Goal: Task Accomplishment & Management: Manage account settings

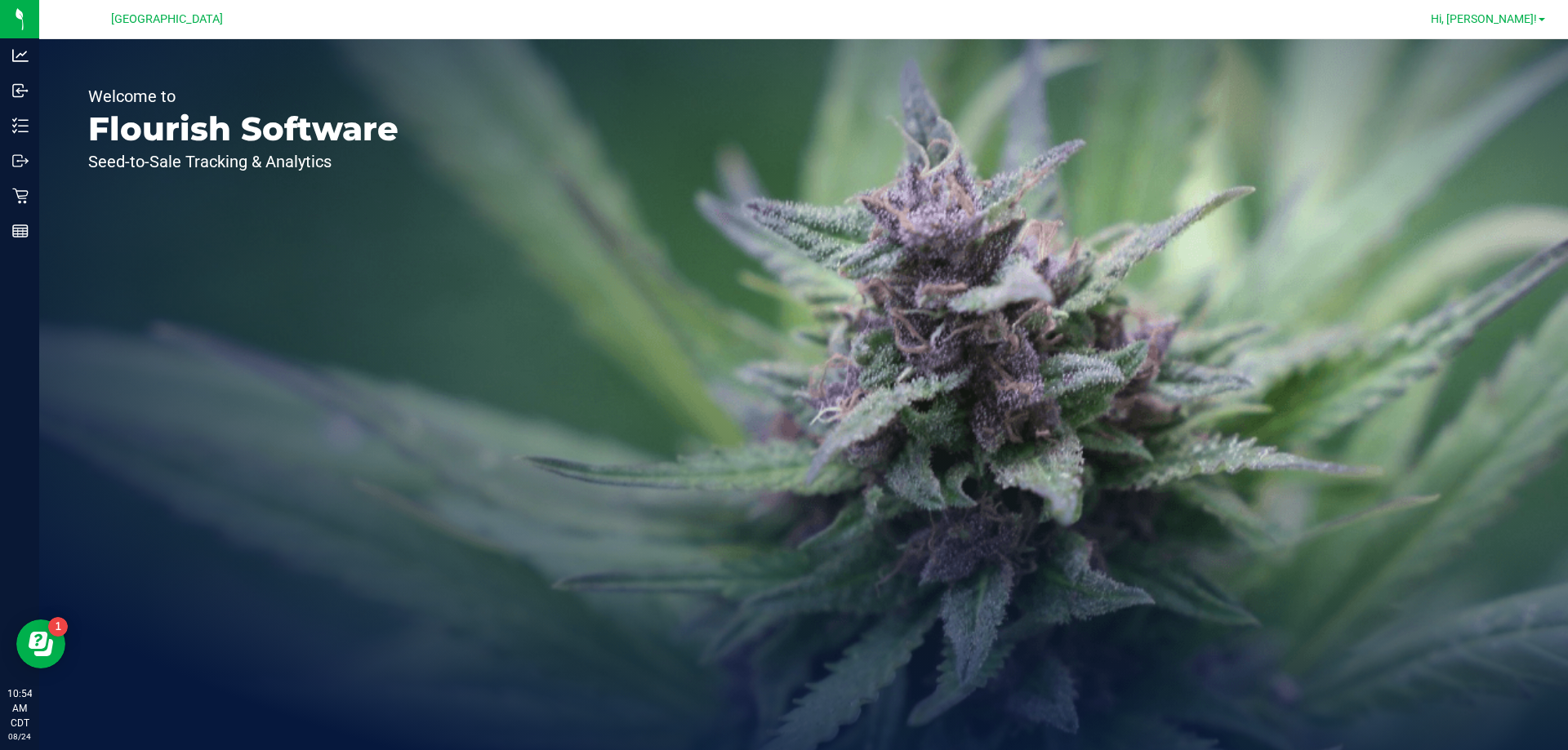
click at [1525, 14] on span "Hi, [PERSON_NAME]!" at bounding box center [1484, 19] width 106 height 14
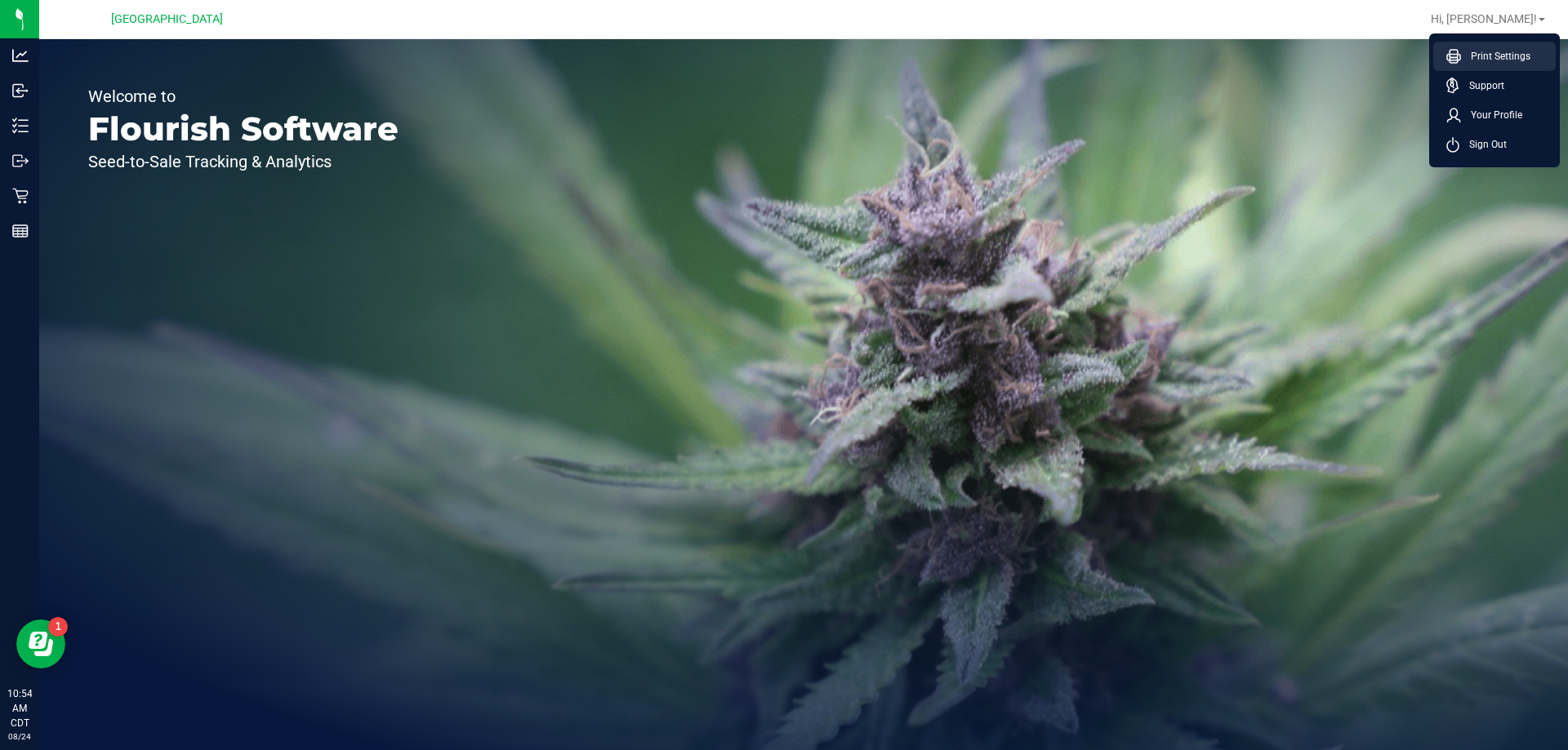
click at [1485, 58] on span "Print Settings" at bounding box center [1495, 56] width 70 height 16
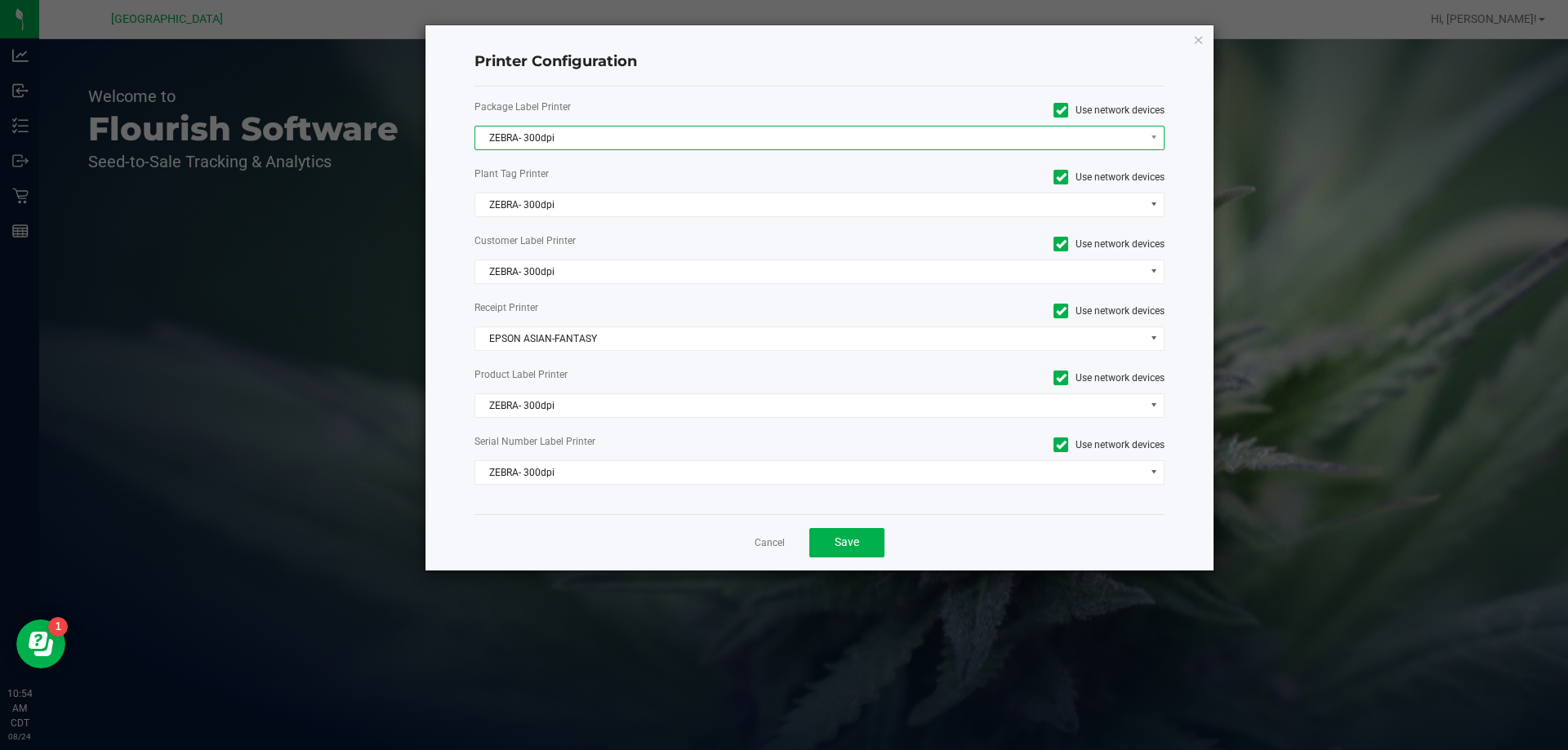
click at [624, 138] on span "ZEBRA- 300dpi" at bounding box center [810, 138] width 669 height 23
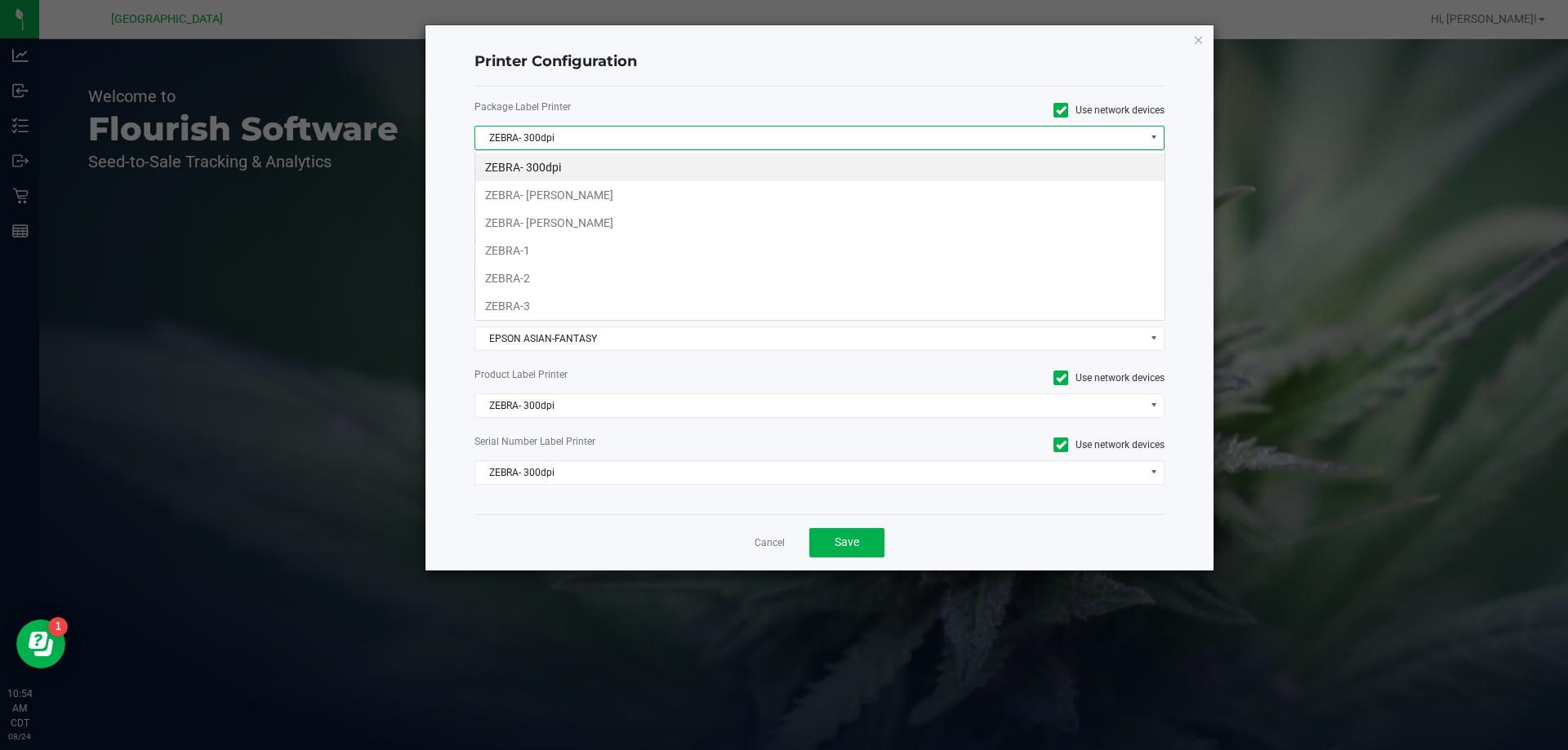
scroll to position [24, 690]
click at [603, 233] on li "ZEBRA- [PERSON_NAME]" at bounding box center [820, 222] width 689 height 28
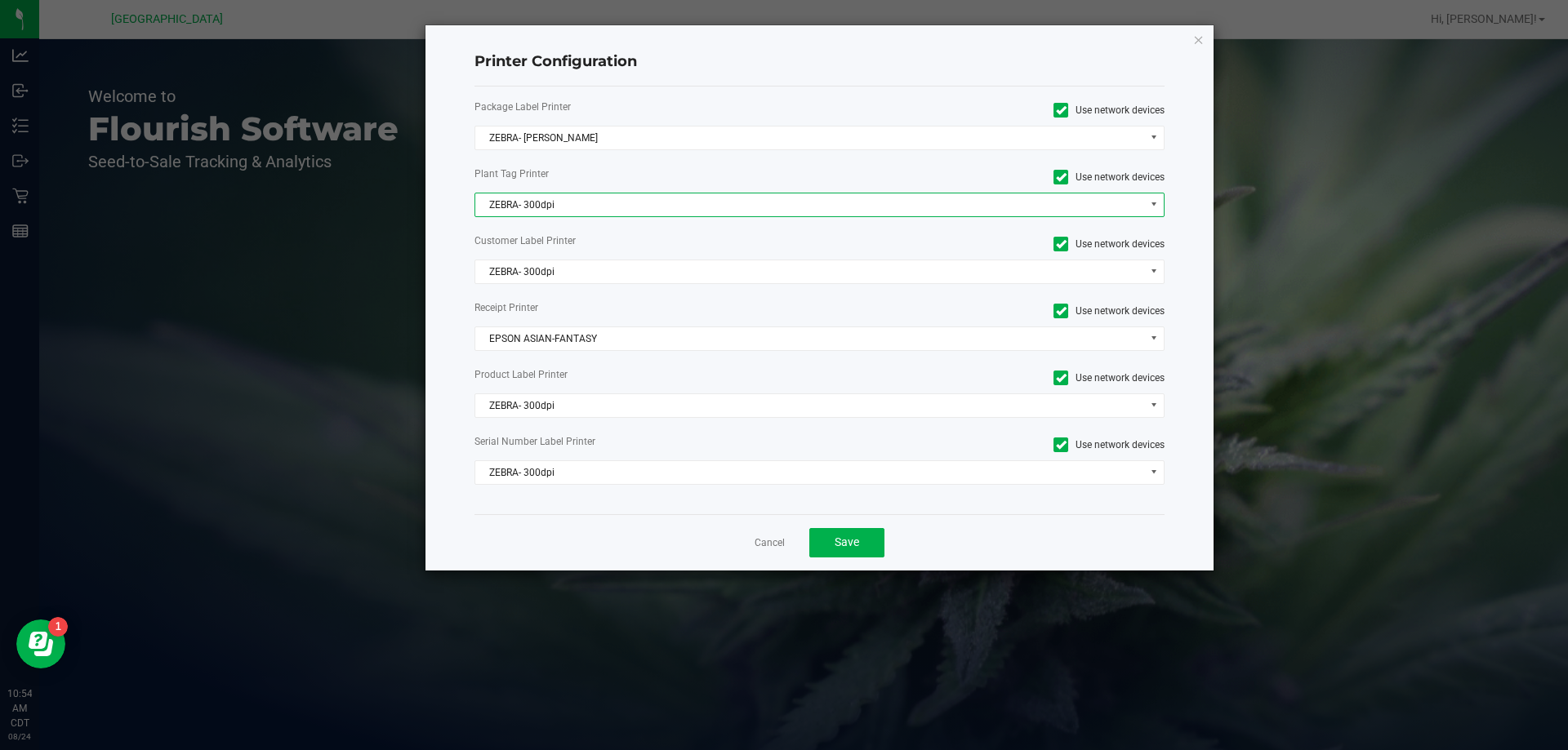
click at [579, 213] on span "ZEBRA- 300dpi" at bounding box center [810, 205] width 669 height 23
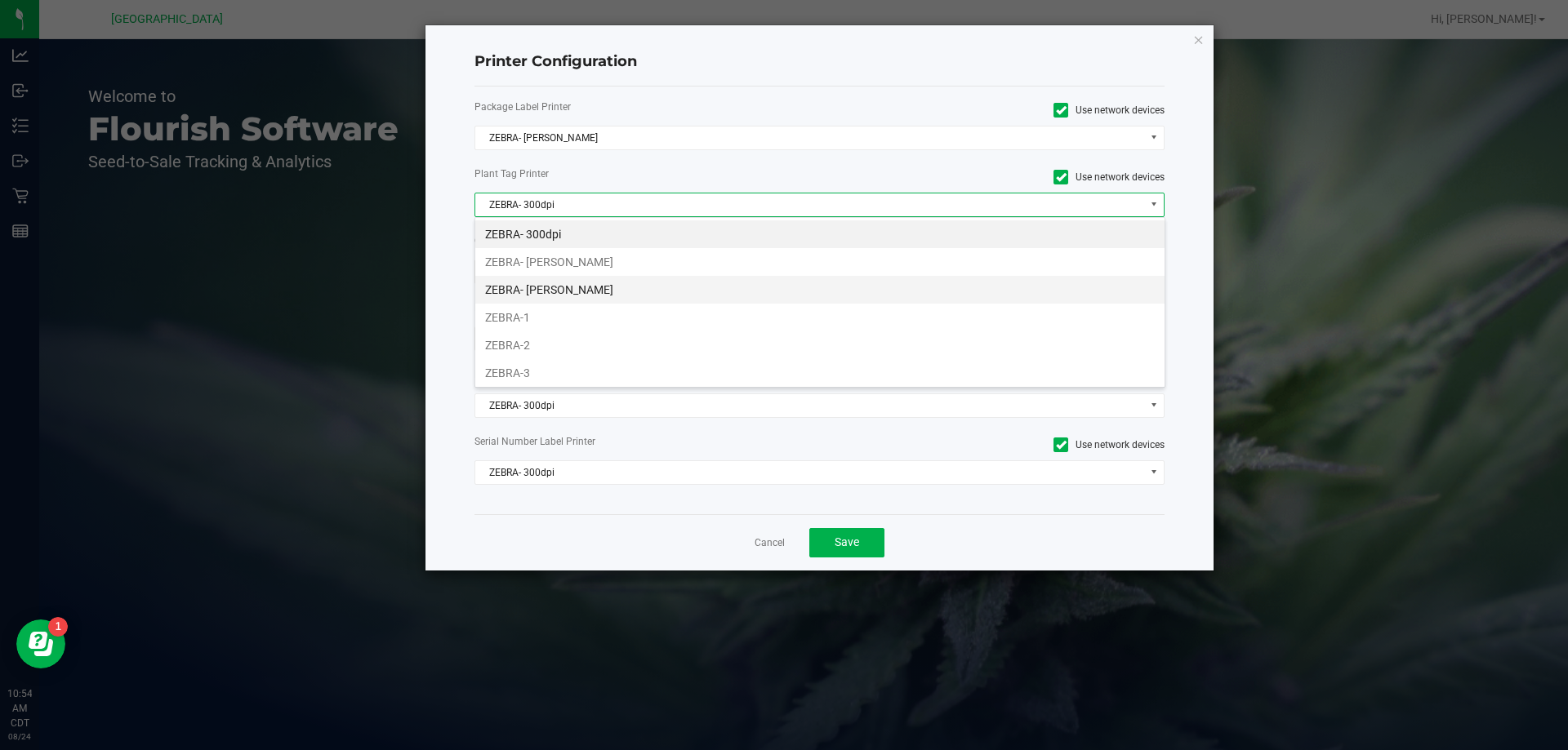
click at [569, 281] on li "ZEBRA- [PERSON_NAME]" at bounding box center [820, 289] width 689 height 28
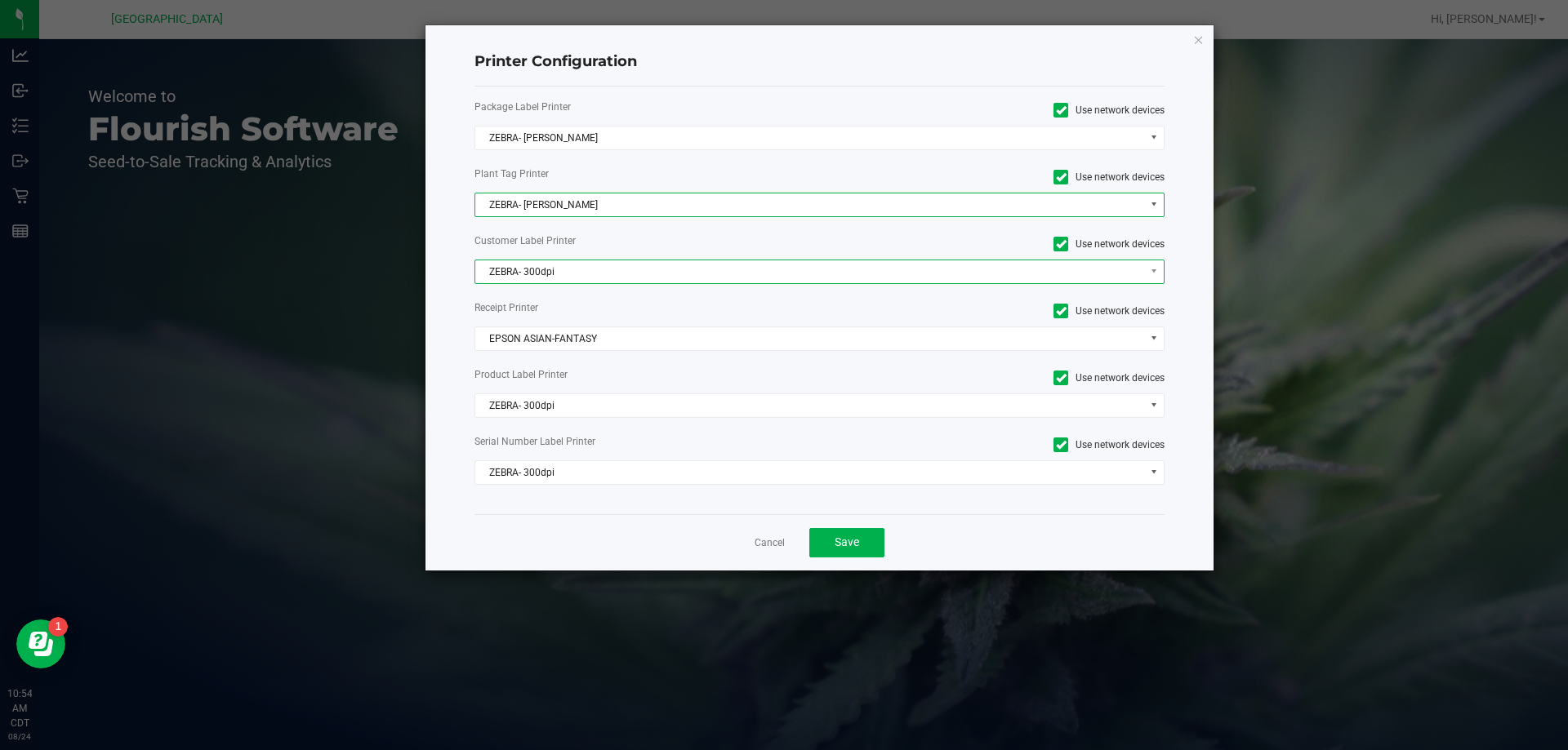
click at [571, 269] on span "ZEBRA- 300dpi" at bounding box center [810, 272] width 669 height 23
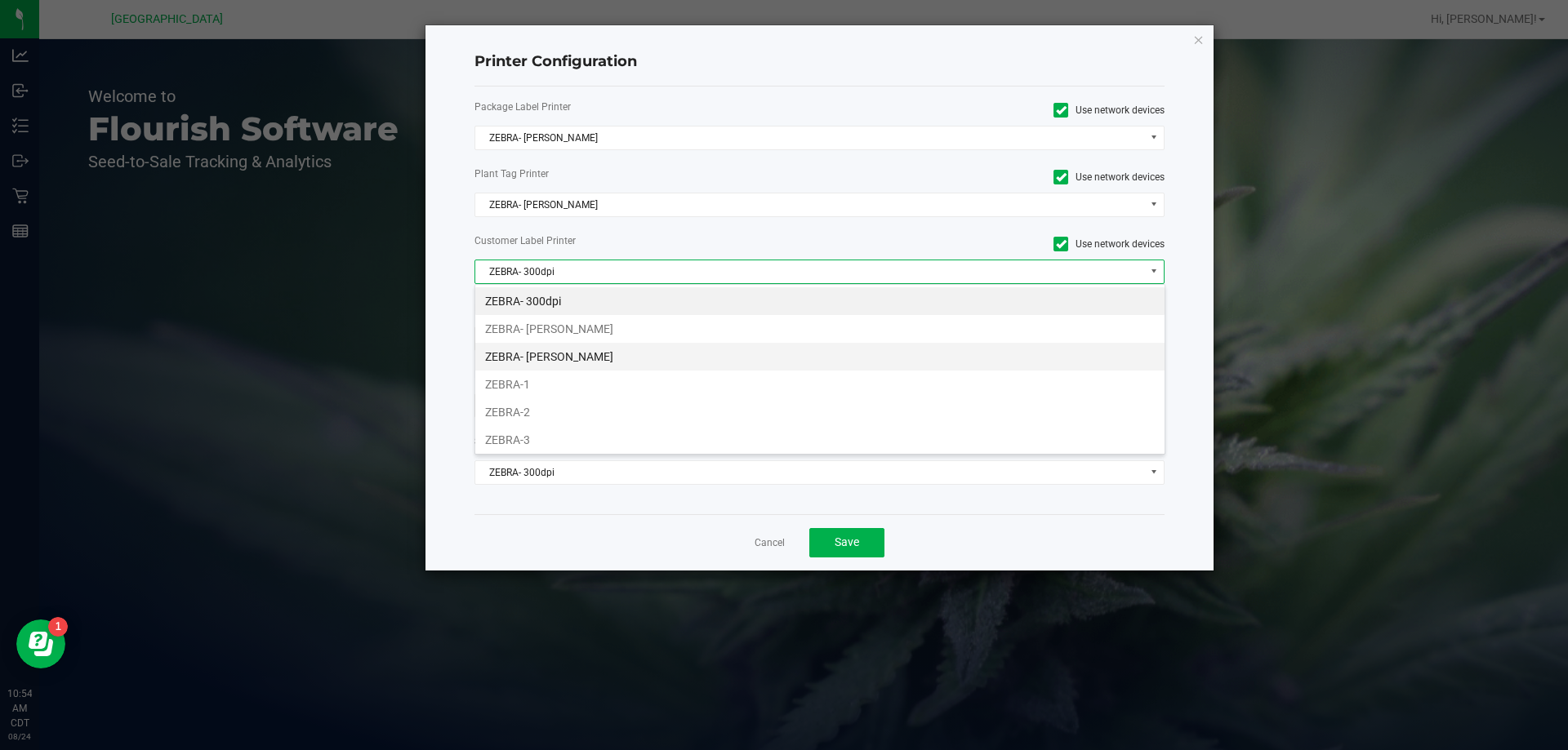
click at [592, 354] on li "ZEBRA- [PERSON_NAME]" at bounding box center [820, 357] width 689 height 28
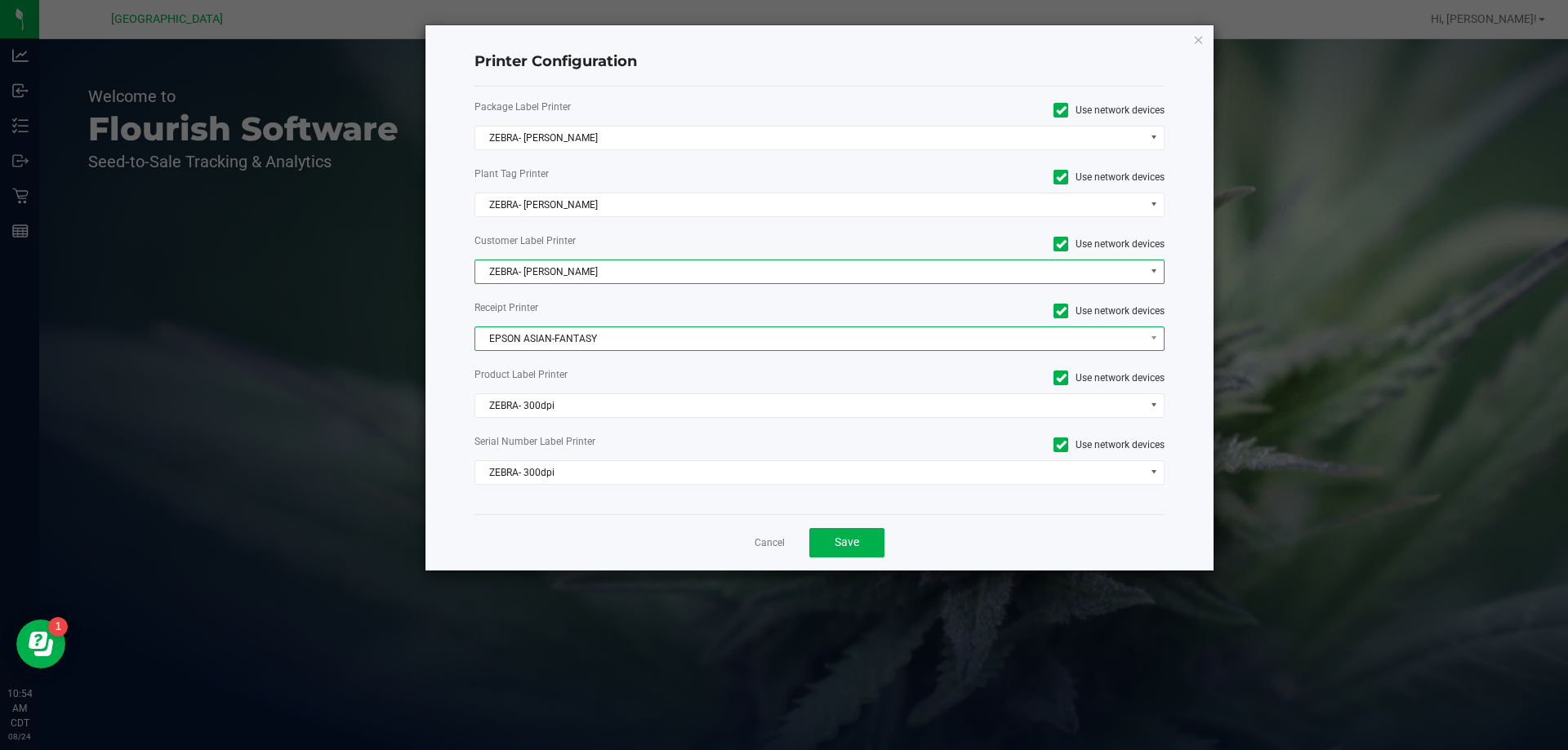
click at [601, 339] on span "EPSON ASIAN-FANTASY" at bounding box center [810, 339] width 669 height 23
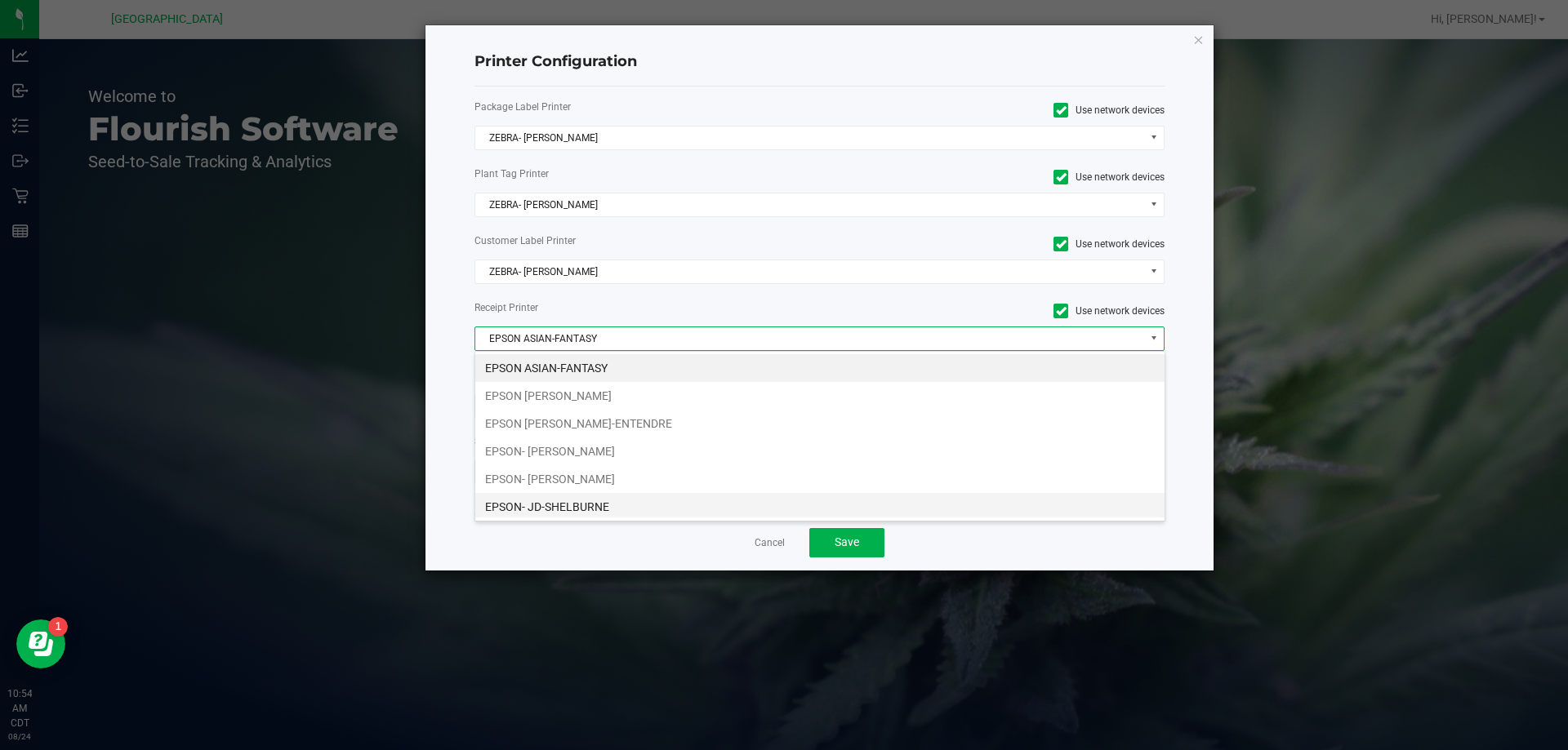
click at [601, 506] on li "EPSON- JD-SHELBURNE" at bounding box center [820, 506] width 689 height 28
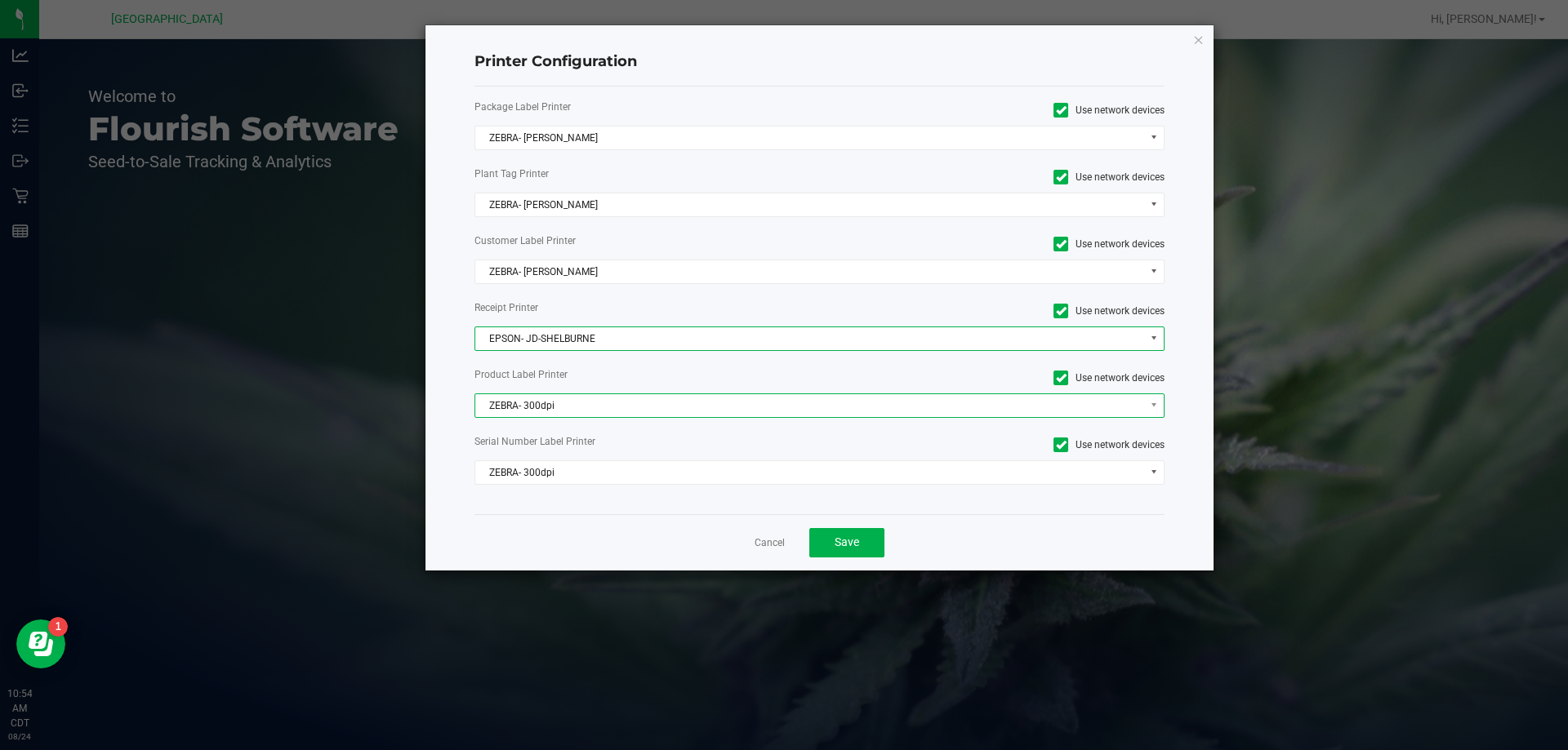
click at [603, 403] on span "ZEBRA- 300dpi" at bounding box center [810, 406] width 669 height 23
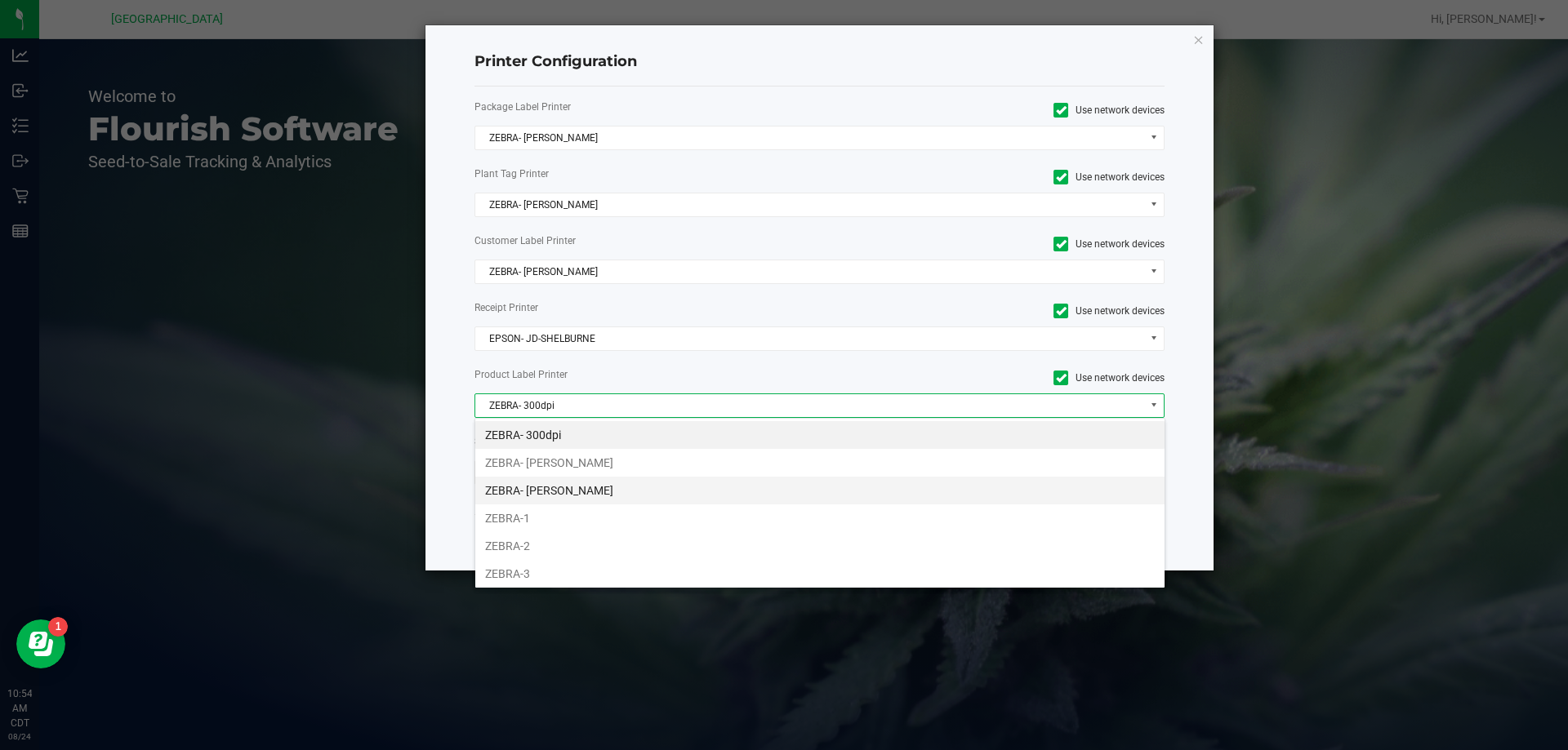
click at [596, 493] on li "ZEBRA- [PERSON_NAME]" at bounding box center [820, 490] width 689 height 28
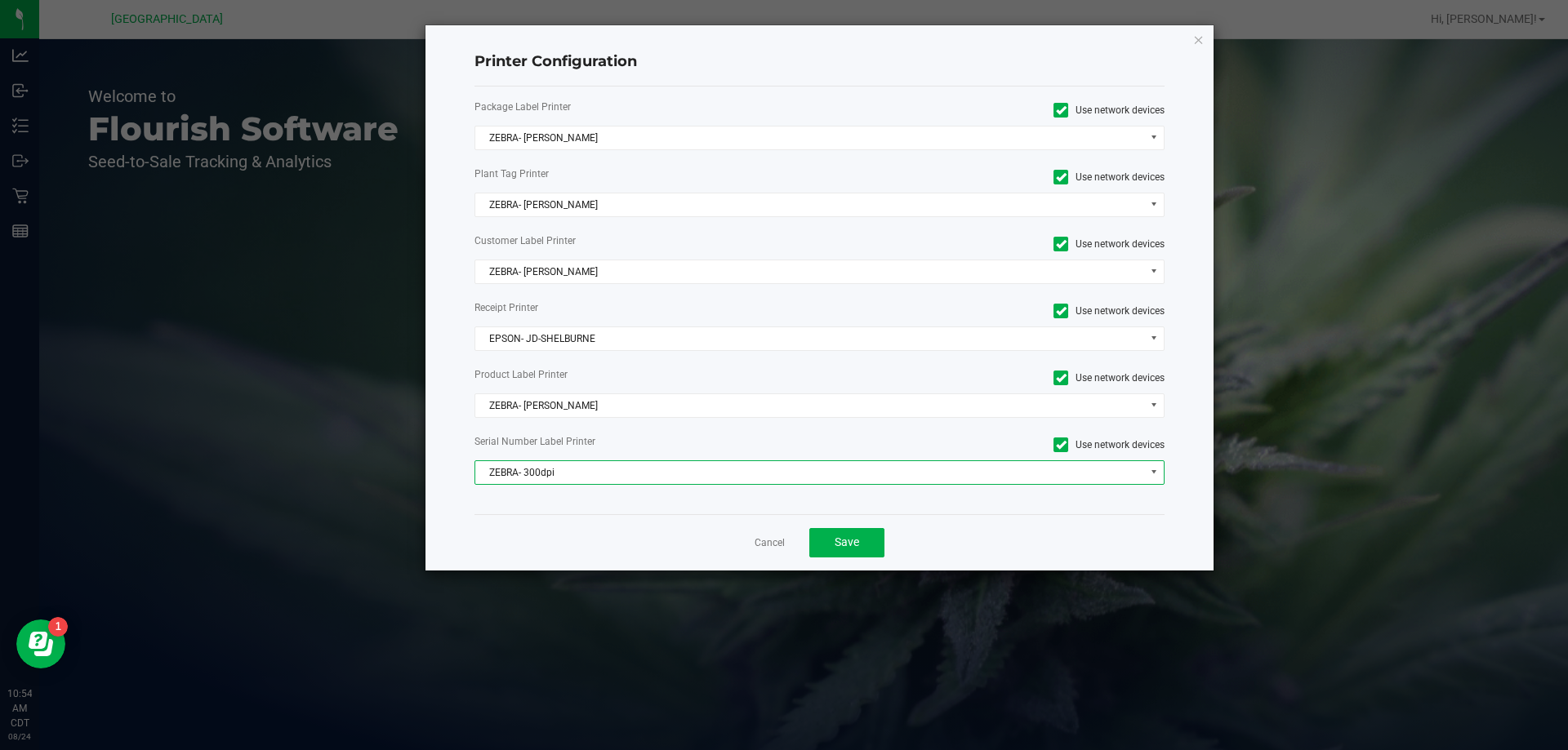
click at [585, 476] on span "ZEBRA- 300dpi" at bounding box center [810, 473] width 669 height 23
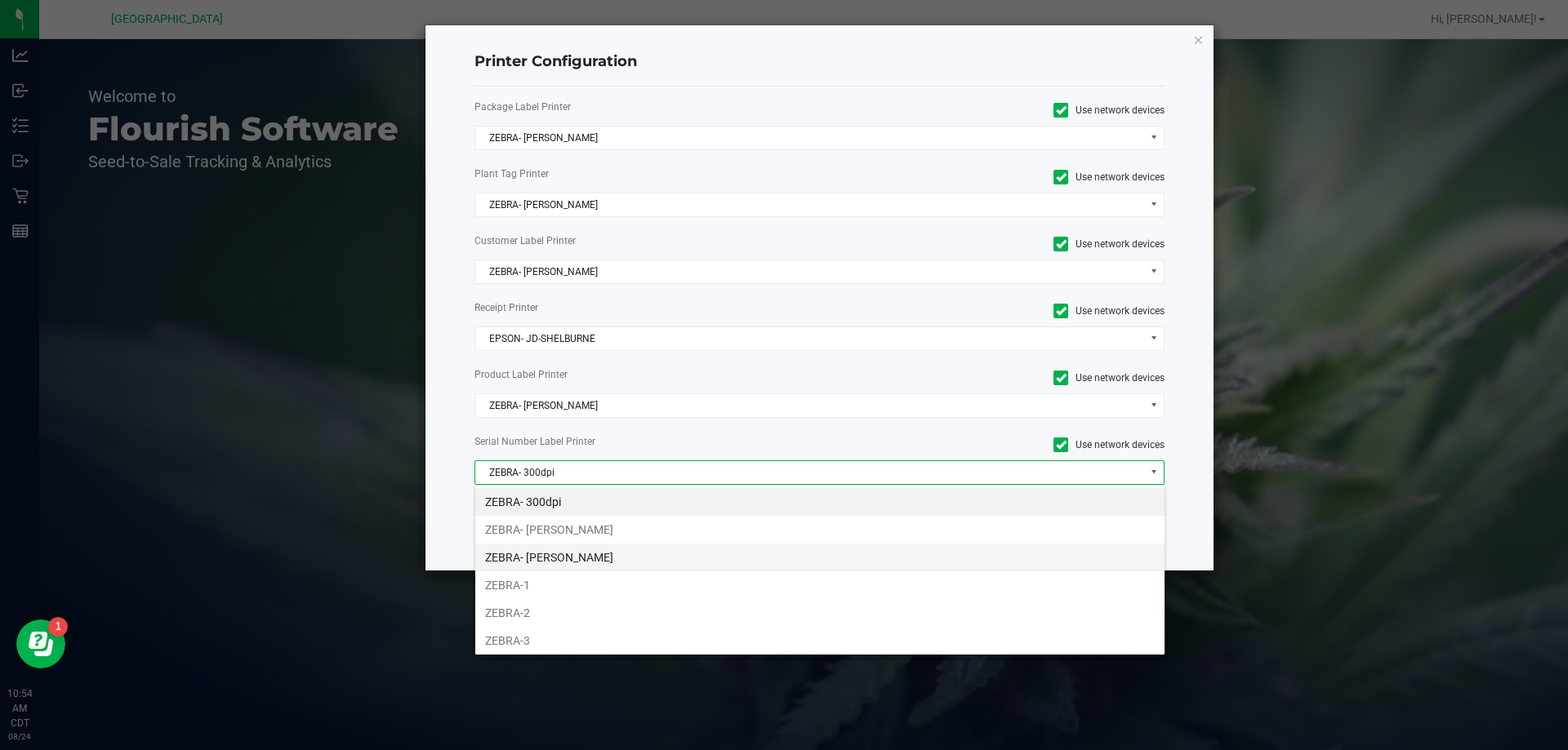
click at [595, 554] on li "ZEBRA- [PERSON_NAME]" at bounding box center [820, 558] width 689 height 28
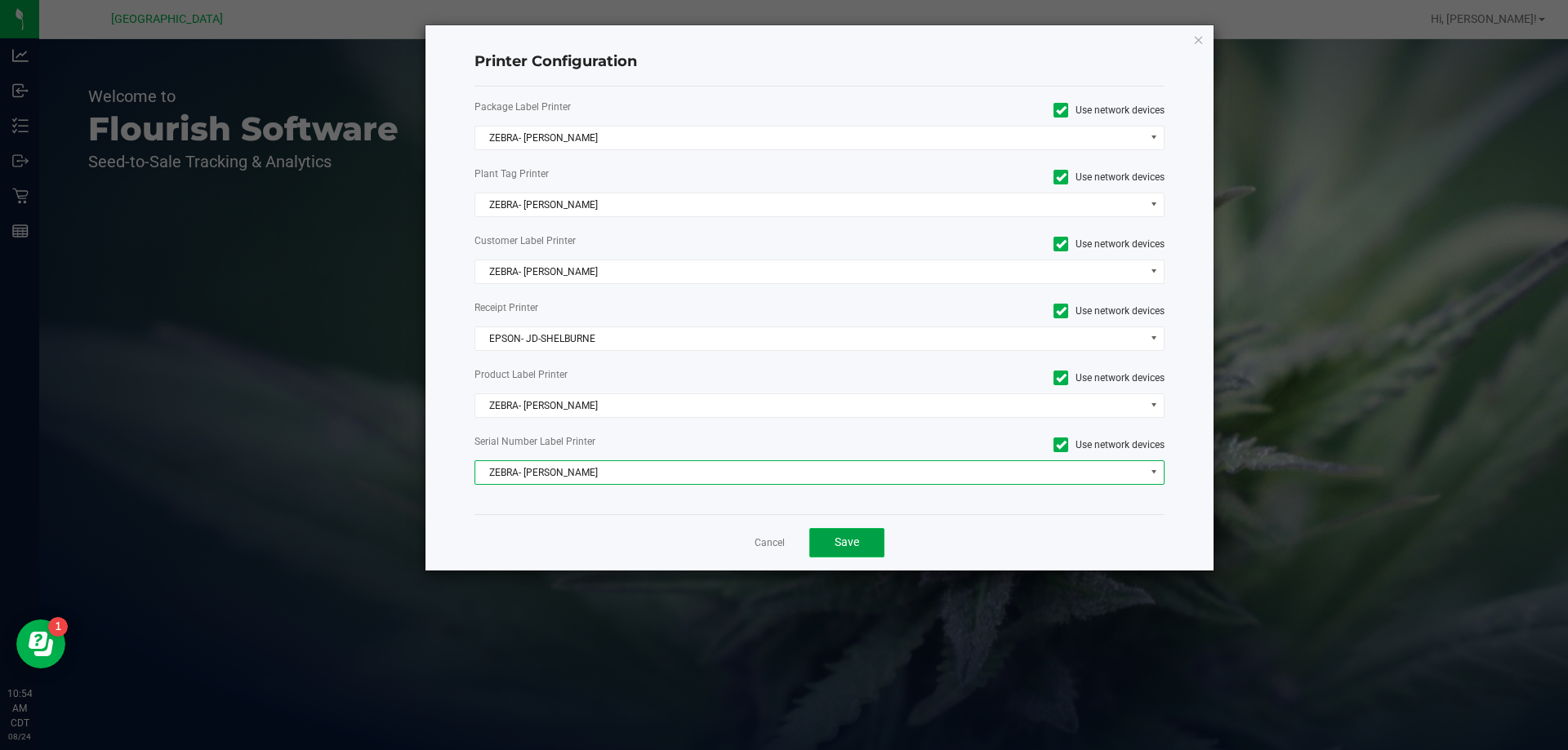
click at [843, 548] on span "Save" at bounding box center [846, 542] width 24 height 14
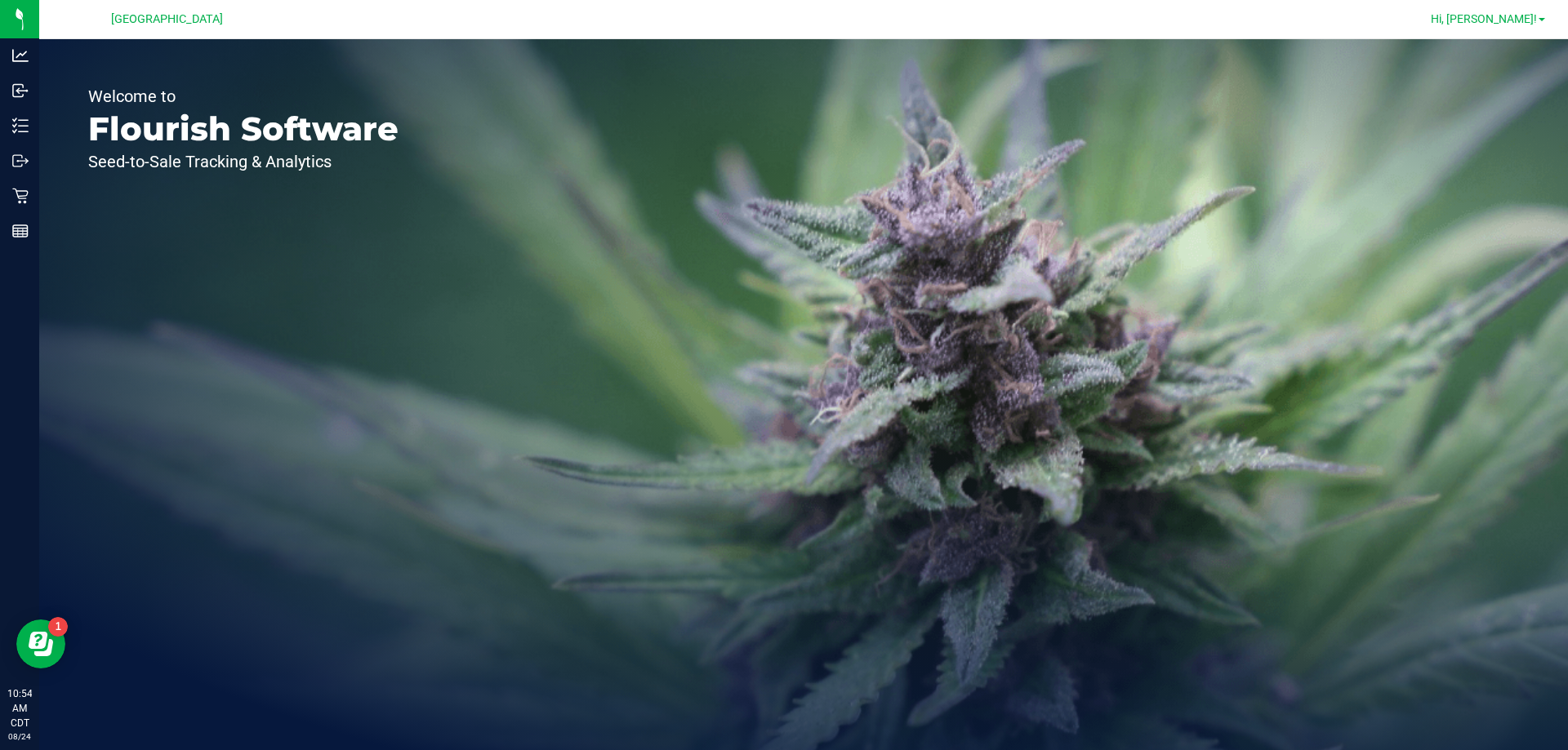
click at [1492, 23] on span "Hi, [PERSON_NAME]!" at bounding box center [1484, 19] width 106 height 14
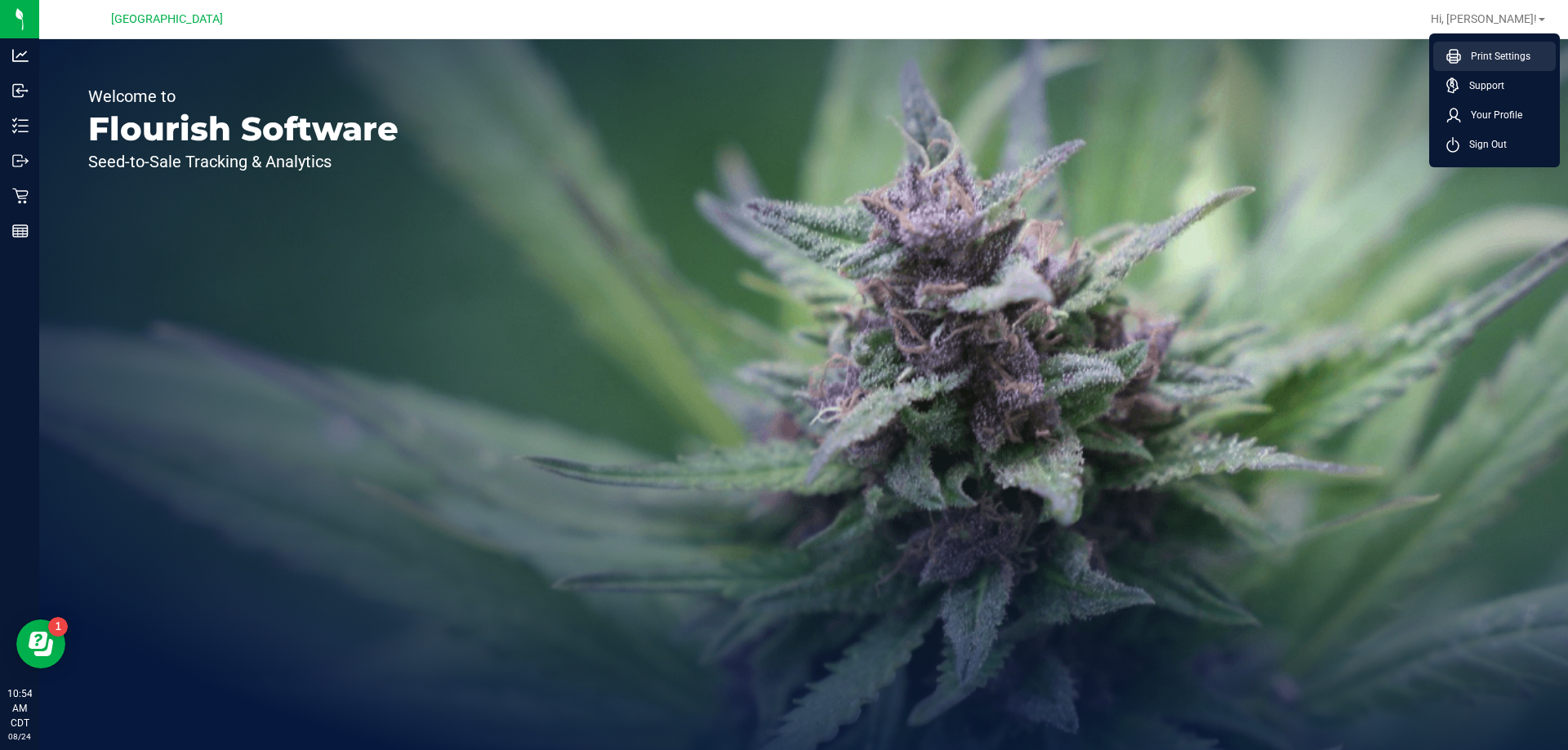
click at [1455, 53] on icon at bounding box center [1453, 56] width 15 height 14
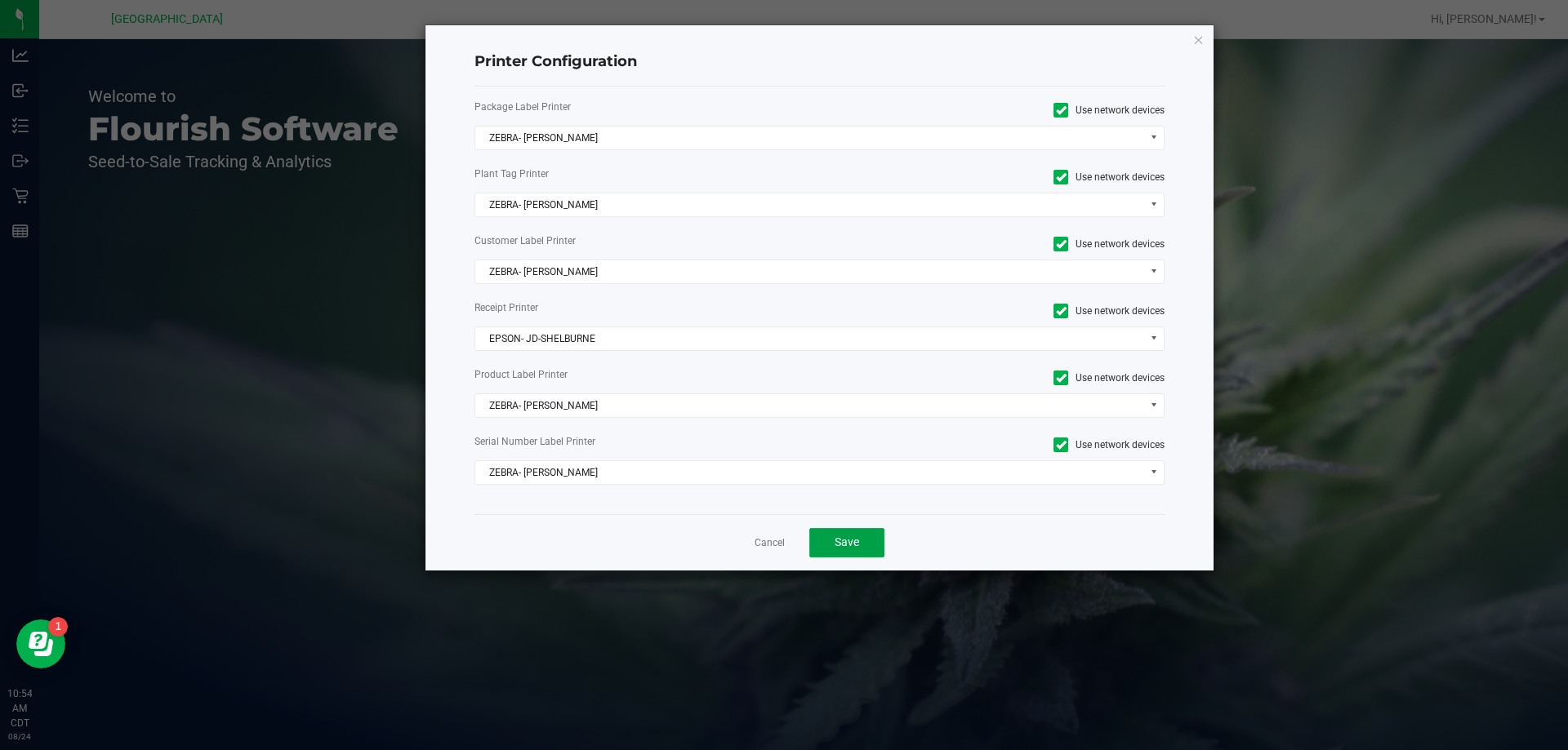
click at [854, 543] on span "Save" at bounding box center [846, 542] width 24 height 14
